Goal: Task Accomplishment & Management: Complete application form

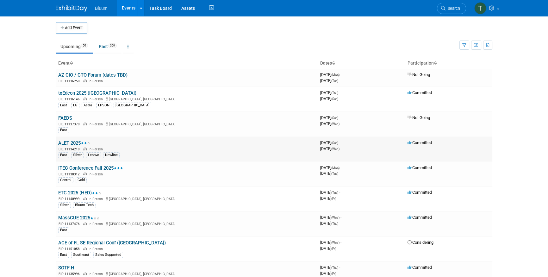
click at [72, 143] on link "ALET 2025" at bounding box center [74, 143] width 32 height 6
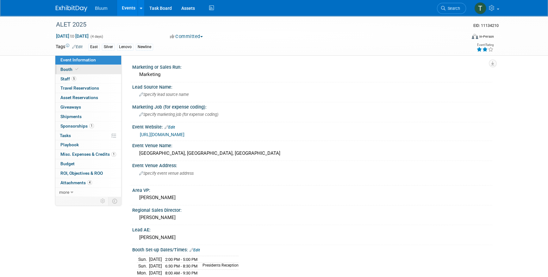
click at [92, 71] on link "Booth" at bounding box center [88, 69] width 66 height 9
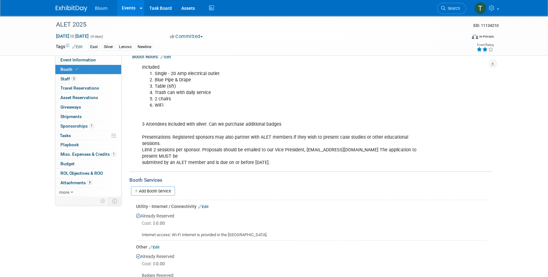
scroll to position [76, 0]
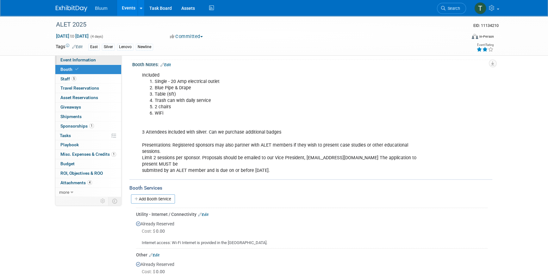
click at [86, 60] on span "Event Information" at bounding box center [77, 59] width 35 height 5
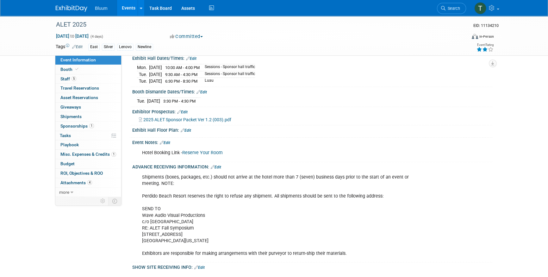
scroll to position [259, 0]
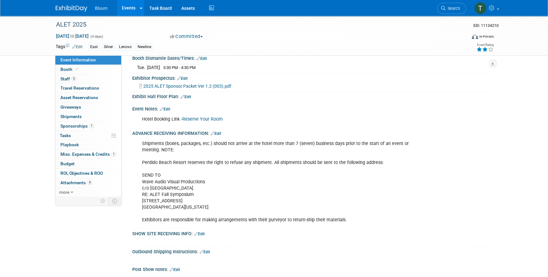
click at [207, 198] on div "Shipments (boxes, packages, etc.) should not arrive at the hotel more than 7 (s…" at bounding box center [280, 181] width 285 height 89
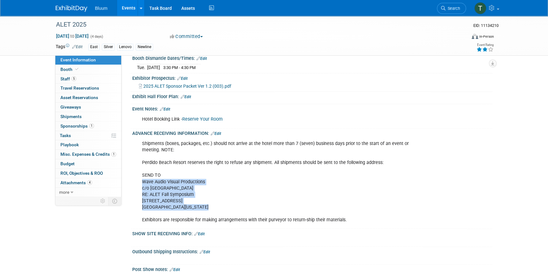
drag, startPoint x: 207, startPoint y: 206, endPoint x: 139, endPoint y: 179, distance: 72.8
click at [139, 179] on div "Shipments (boxes, packages, etc.) should not arrive at the hotel more than 7 (s…" at bounding box center [280, 181] width 285 height 89
copy div "Wave Audio Visual Productions c/o Perdido Beach Resort RE: ALET Fall Symposium …"
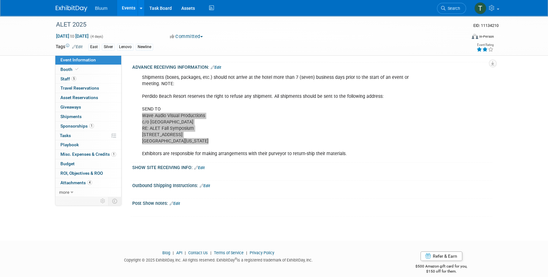
scroll to position [329, 0]
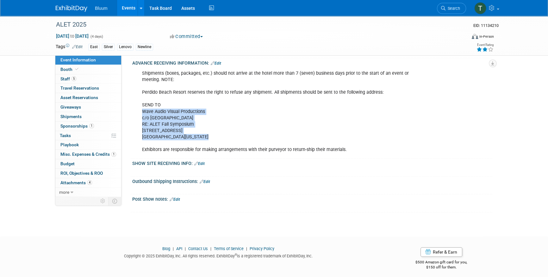
click at [127, 11] on link "Events" at bounding box center [128, 8] width 23 height 16
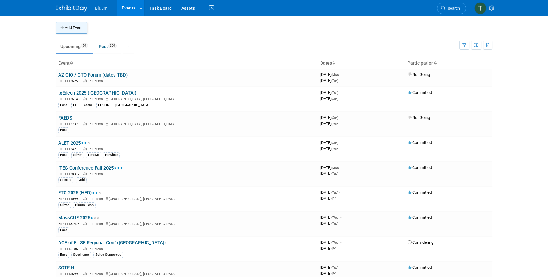
click at [80, 30] on button "Add Event" at bounding box center [72, 27] width 32 height 11
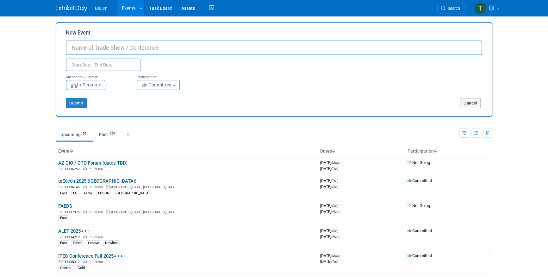
click at [86, 48] on input "New Event" at bounding box center [274, 48] width 417 height 15
type input "Sun City EdTech Conf ([GEOGRAPHIC_DATA]) (local)"
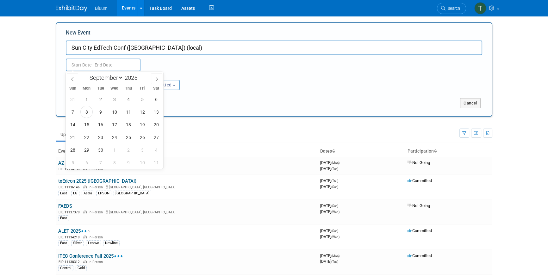
click at [97, 65] on input "text" at bounding box center [103, 65] width 75 height 13
click at [125, 115] on span "11" at bounding box center [128, 112] width 12 height 12
click at [138, 112] on span "12" at bounding box center [142, 112] width 12 height 12
type input "[DATE] to [DATE]"
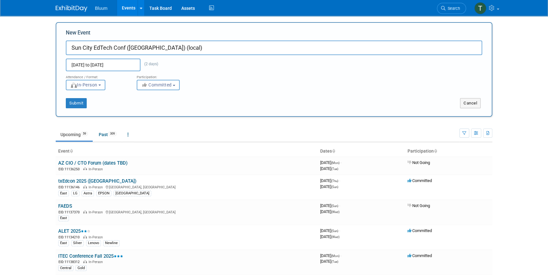
click at [84, 86] on span "In-Person" at bounding box center [83, 84] width 27 height 5
click at [92, 95] on label "In-Person" at bounding box center [87, 98] width 37 height 9
click at [72, 96] on input "In-Person" at bounding box center [70, 98] width 4 height 4
click at [158, 96] on div "Submit Cancel" at bounding box center [274, 99] width 426 height 18
click at [68, 101] on button "Submit" at bounding box center [76, 103] width 21 height 10
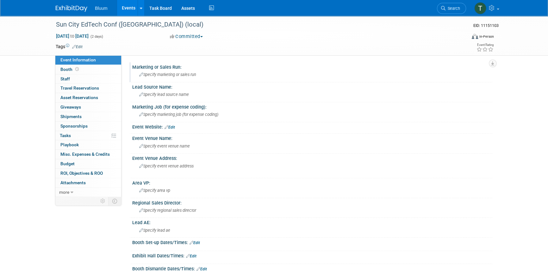
click at [154, 74] on span "Specify marketing or sales run" at bounding box center [167, 74] width 57 height 5
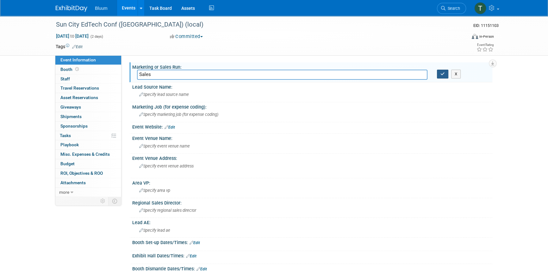
type input "Sales"
click at [441, 73] on icon "button" at bounding box center [443, 74] width 4 height 4
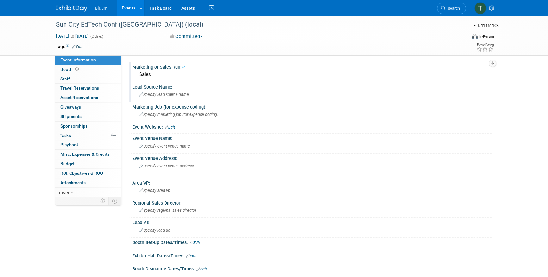
click at [174, 94] on span "Specify lead source name" at bounding box center [164, 94] width 50 height 5
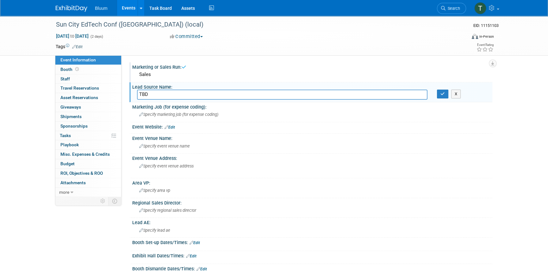
type input "TBD"
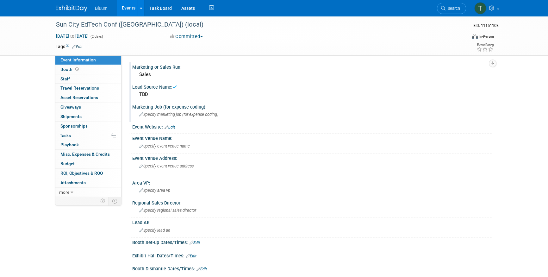
click at [162, 111] on div "Specify marketing job (for expense coding)" at bounding box center [312, 115] width 351 height 10
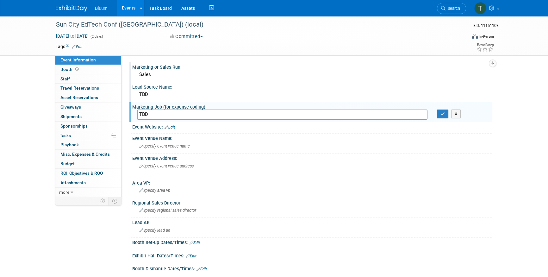
type input "TBD"
